Goal: Navigation & Orientation: Find specific page/section

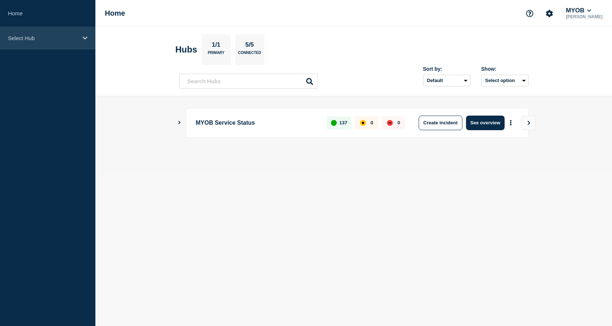
click at [41, 39] on p "Select Hub" at bounding box center [43, 38] width 70 height 6
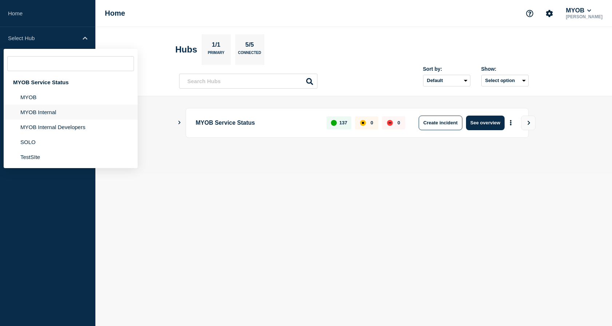
click at [37, 110] on li "MYOB Internal" at bounding box center [71, 112] width 134 height 15
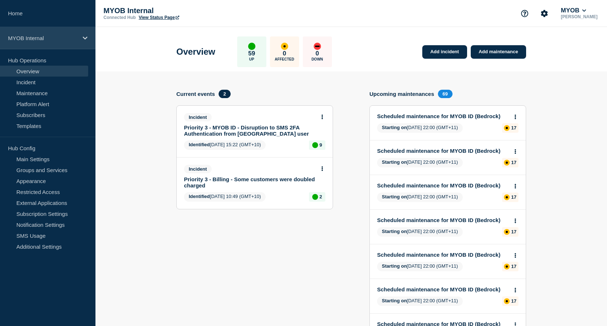
click at [83, 39] on icon at bounding box center [85, 37] width 5 height 5
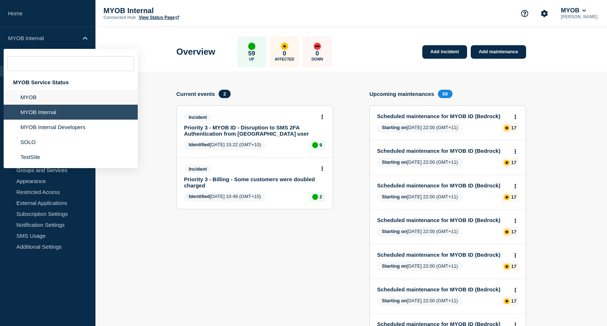
click at [47, 99] on li "MYOB" at bounding box center [71, 97] width 134 height 15
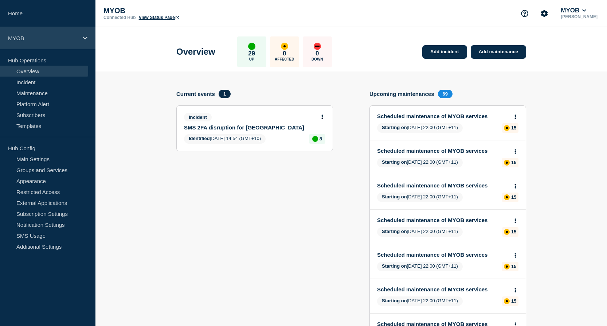
click at [79, 40] on div "MYOB" at bounding box center [47, 38] width 95 height 22
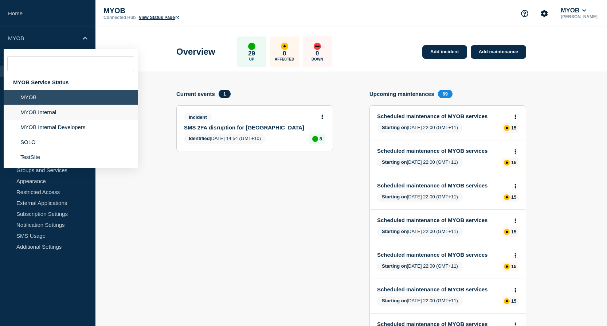
click at [49, 110] on li "MYOB Internal" at bounding box center [71, 112] width 134 height 15
